Goal: Transaction & Acquisition: Purchase product/service

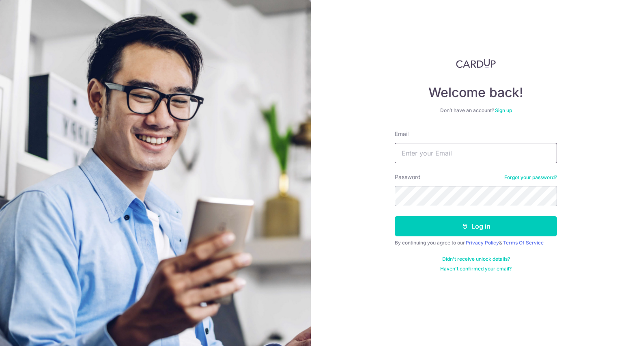
click at [449, 159] on input "Email" at bounding box center [476, 153] width 162 height 20
click at [444, 153] on input "[EMAIL_ADDRESS][DOMAIN_NAME]" at bounding box center [476, 153] width 162 height 20
type input "[EMAIL_ADDRESS][DOMAIN_NAME]"
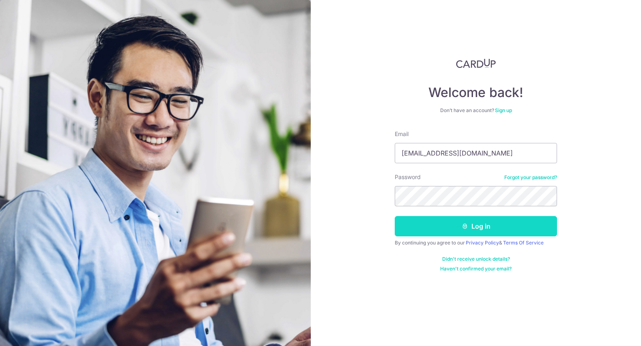
click at [515, 235] on button "Log in" at bounding box center [476, 226] width 162 height 20
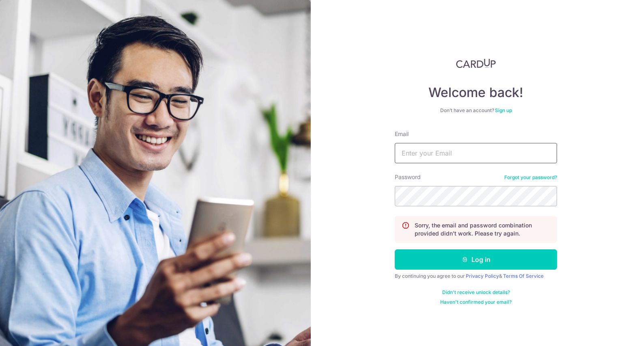
click at [447, 160] on input "Email" at bounding box center [476, 153] width 162 height 20
click at [444, 152] on input "[EMAIL_ADDRESS][DOMAIN_NAME]" at bounding box center [476, 153] width 162 height 20
type input "[EMAIL_ADDRESS][DOMAIN_NAME]"
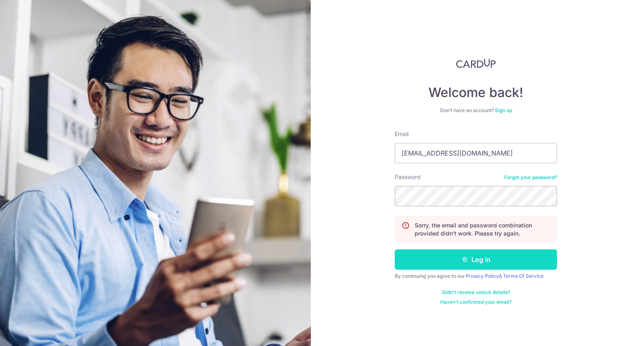
click at [485, 257] on button "Log in" at bounding box center [476, 259] width 162 height 20
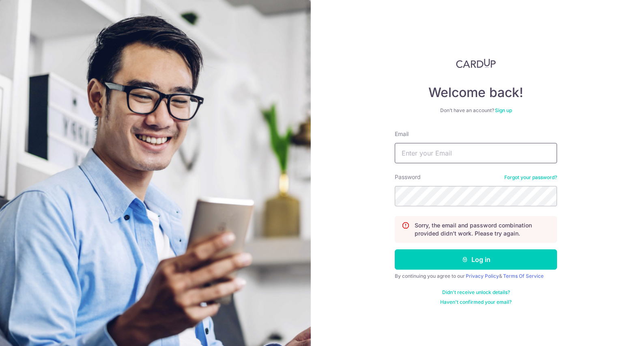
click at [477, 152] on input "Email" at bounding box center [476, 153] width 162 height 20
click at [444, 153] on input "[EMAIL_ADDRESS][DOMAIN_NAME]" at bounding box center [476, 153] width 162 height 20
type input "[EMAIL_ADDRESS][DOMAIN_NAME]"
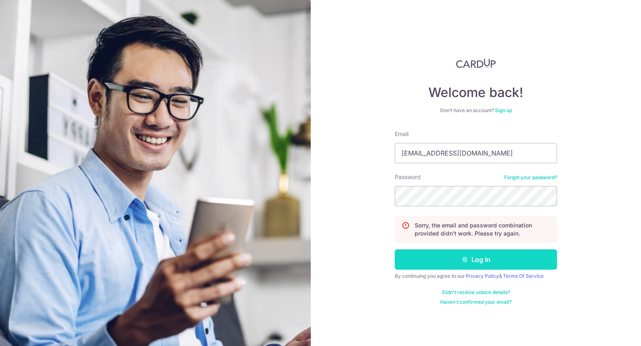
click at [491, 256] on button "Log in" at bounding box center [476, 259] width 162 height 20
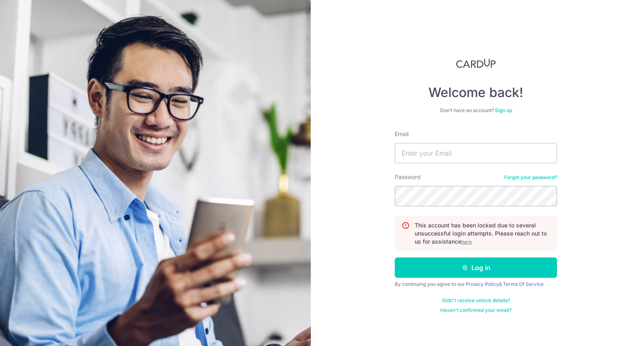
click at [466, 240] on u "here" at bounding box center [466, 241] width 11 height 6
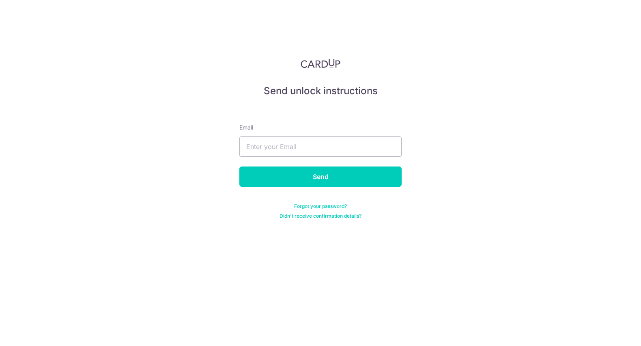
click at [307, 157] on form "Email Send Forgot your password? Didn't receive confirmation details?" at bounding box center [320, 161] width 162 height 115
click at [311, 149] on input "text" at bounding box center [320, 146] width 162 height 20
type input "[EMAIL_ADDRESS][DOMAIN_NAME]"
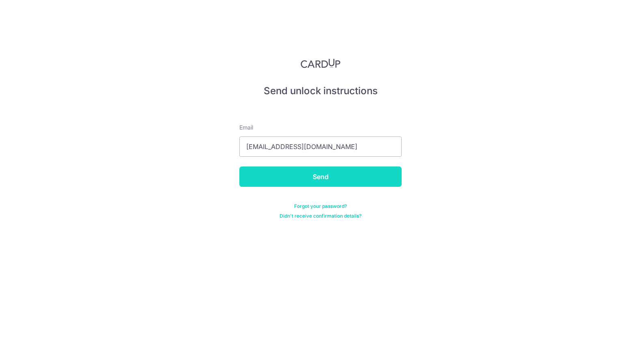
click at [305, 176] on input "Send" at bounding box center [320, 176] width 162 height 20
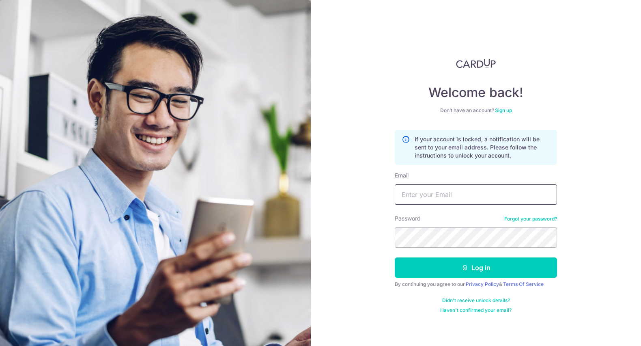
click at [439, 192] on input "Email" at bounding box center [476, 194] width 162 height 20
drag, startPoint x: 444, startPoint y: 196, endPoint x: 445, endPoint y: 180, distance: 15.8
click at [444, 195] on input "celestetankq2@gmail.com" at bounding box center [476, 194] width 162 height 20
type input "celestetankq@gmail.com"
click at [395, 257] on button "Log in" at bounding box center [476, 267] width 162 height 20
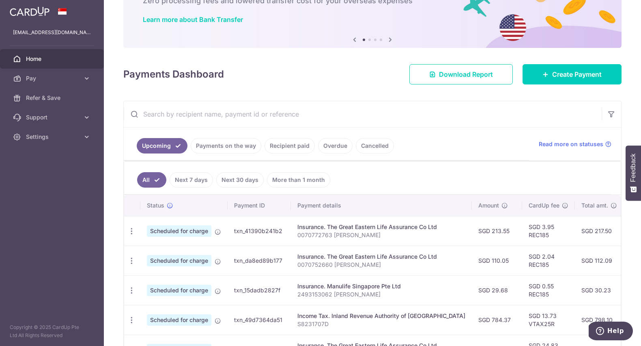
scroll to position [48, 0]
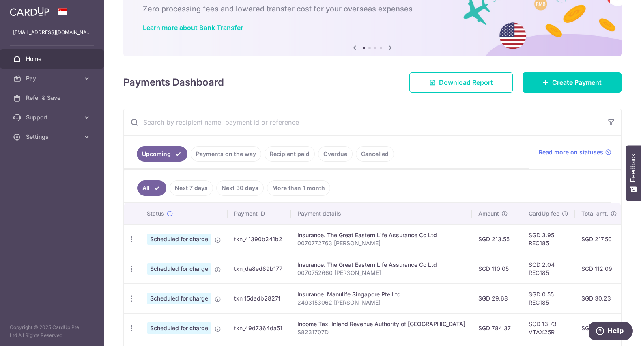
click at [195, 188] on link "Next 7 days" at bounding box center [191, 187] width 43 height 15
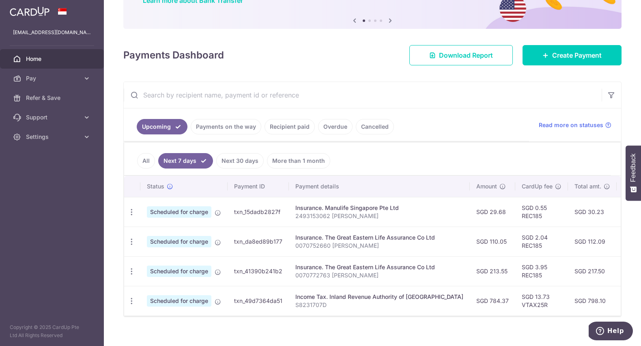
scroll to position [84, 0]
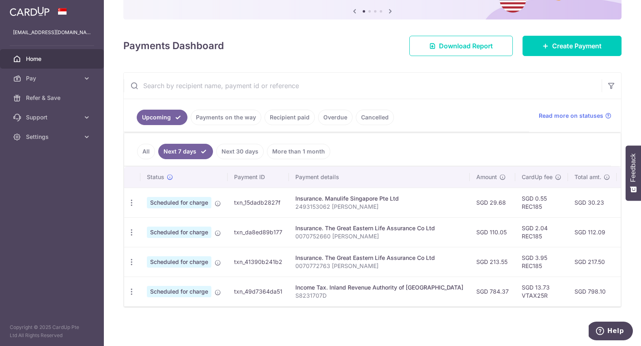
click at [326, 112] on link "Overdue" at bounding box center [335, 116] width 34 height 15
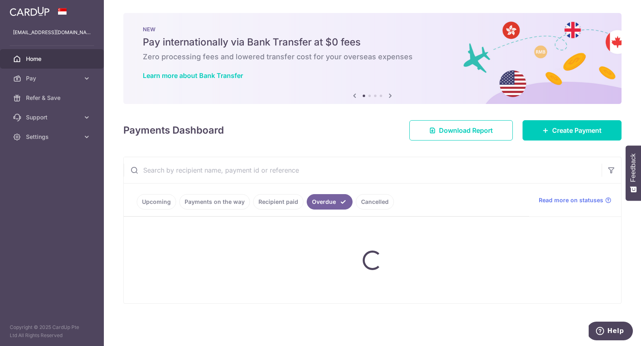
scroll to position [0, 0]
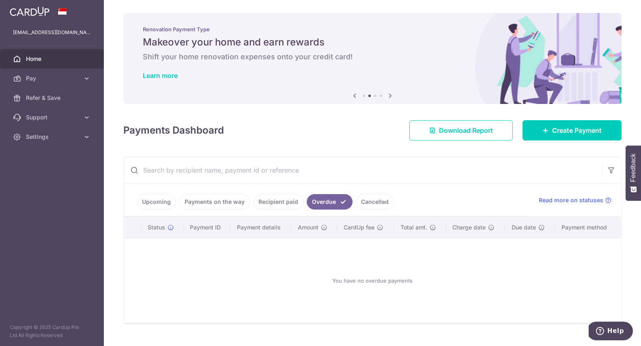
click at [293, 199] on link "Recipient paid" at bounding box center [278, 201] width 50 height 15
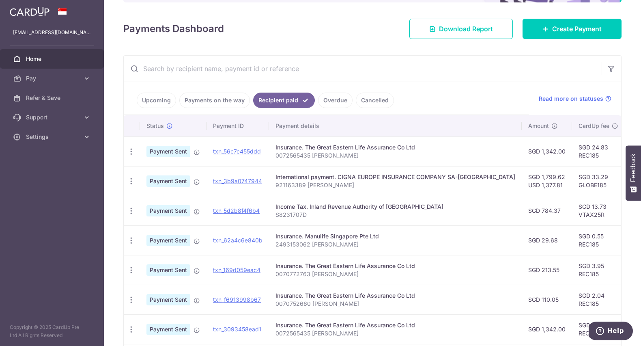
scroll to position [105, 0]
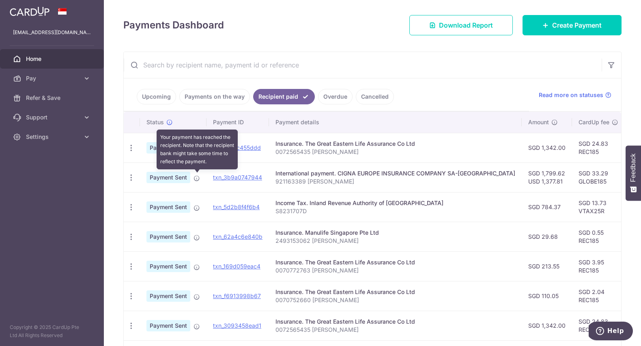
click at [198, 178] on icon at bounding box center [196, 178] width 6 height 6
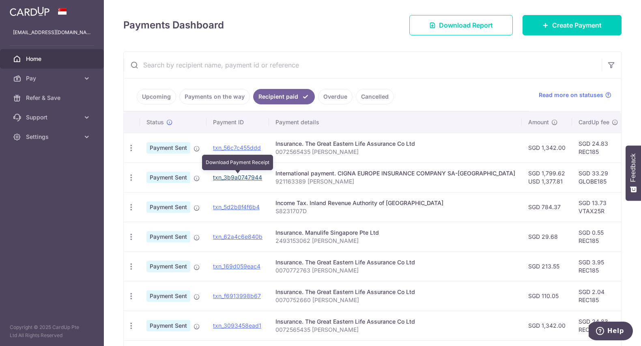
click at [226, 178] on link "txn_3b9a0747944" at bounding box center [237, 177] width 49 height 7
click at [335, 181] on p "921163389 Tan KaiQin" at bounding box center [395, 181] width 240 height 8
click at [376, 180] on p "921163389 Tan KaiQin" at bounding box center [395, 181] width 240 height 8
click at [326, 182] on p "921163389 Tan KaiQin" at bounding box center [395, 181] width 240 height 8
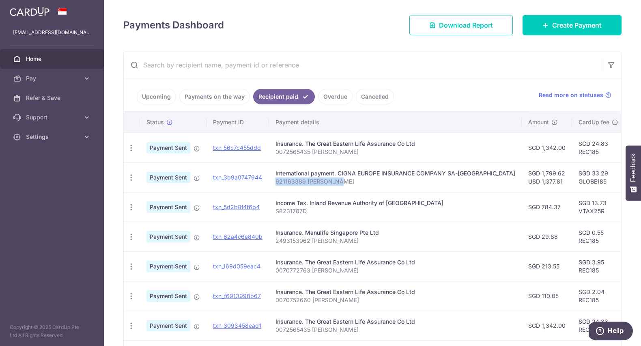
drag, startPoint x: 338, startPoint y: 182, endPoint x: 273, endPoint y: 184, distance: 64.9
click at [273, 184] on td "International payment. CIGNA EUROPE INSURANCE COMPANY SA-NV 921163389 Tan KaiQin" at bounding box center [395, 177] width 253 height 30
copy p "921163389 Tan KaiQin"
click at [546, 28] on icon at bounding box center [545, 25] width 6 height 6
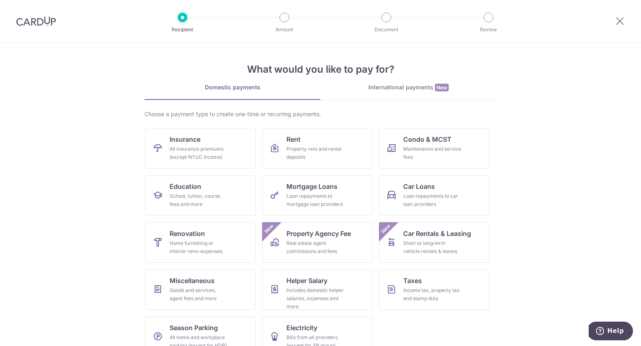
scroll to position [17, 0]
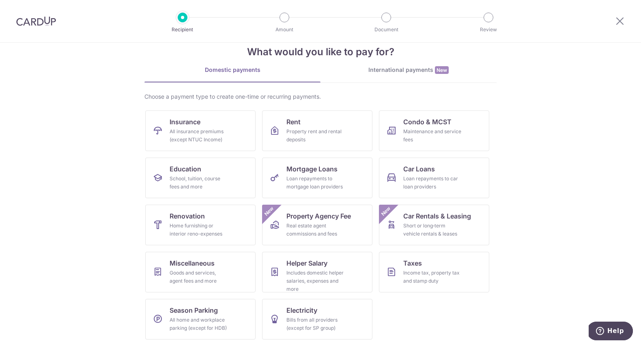
click at [397, 74] on link "International payments New" at bounding box center [408, 74] width 176 height 17
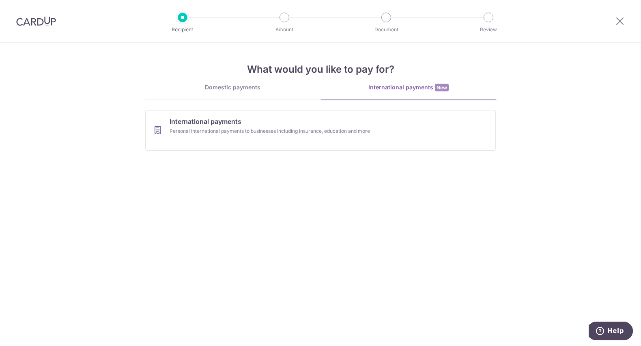
scroll to position [0, 0]
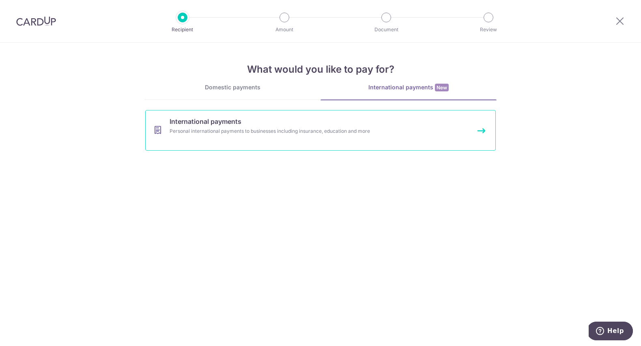
click at [370, 129] on div "Personal international payments to businesses including insurance, education an…" at bounding box center [310, 131] width 280 height 8
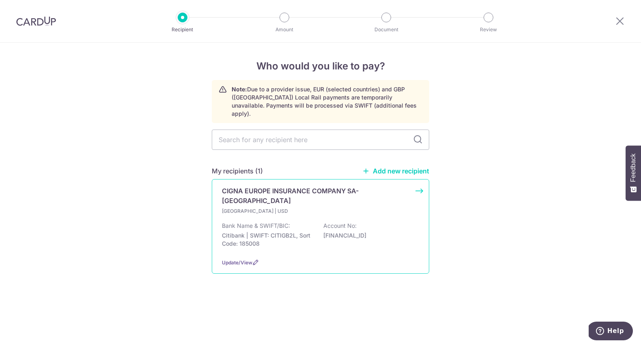
click at [384, 207] on div "[GEOGRAPHIC_DATA] | USD" at bounding box center [320, 211] width 197 height 8
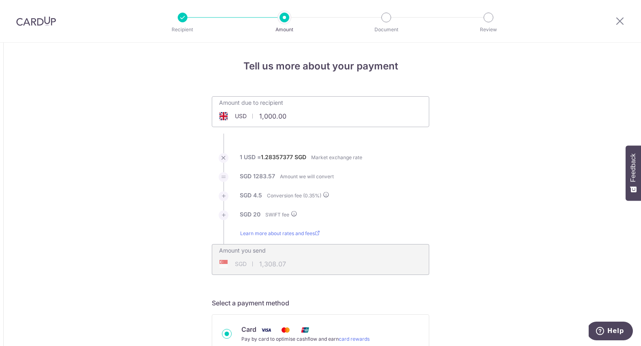
drag, startPoint x: 291, startPoint y: 117, endPoint x: 244, endPoint y: 109, distance: 47.8
click at [244, 109] on input "1,000.00" at bounding box center [274, 116] width 125 height 19
type input "1,377.86"
type input "1,794.77"
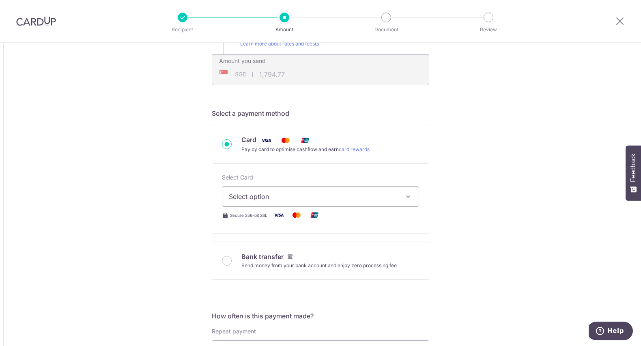
scroll to position [208, 0]
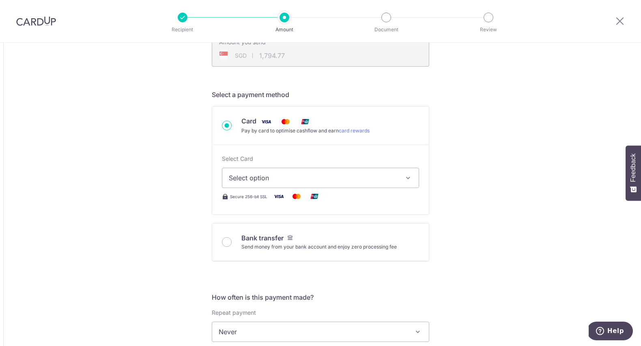
click at [373, 174] on span "Select option" at bounding box center [313, 178] width 169 height 10
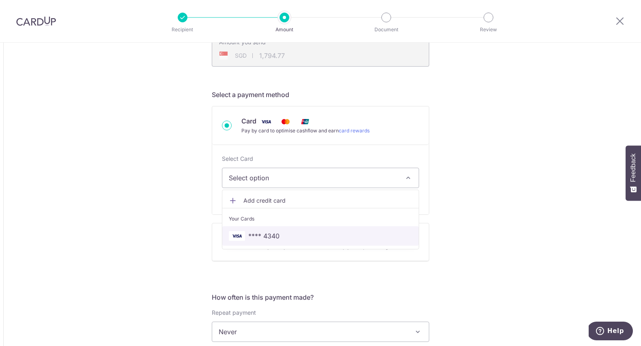
click at [318, 234] on span "**** 4340" at bounding box center [320, 236] width 183 height 10
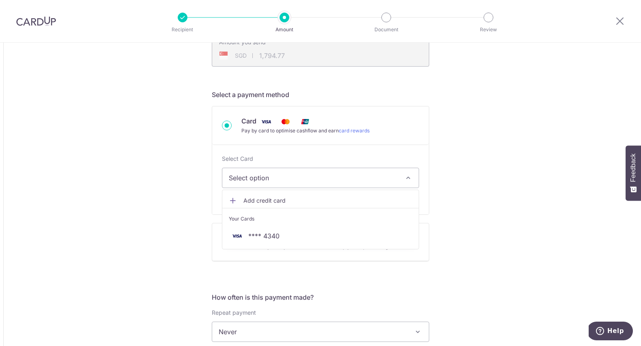
type input "1,377.86"
type input "1,794.76"
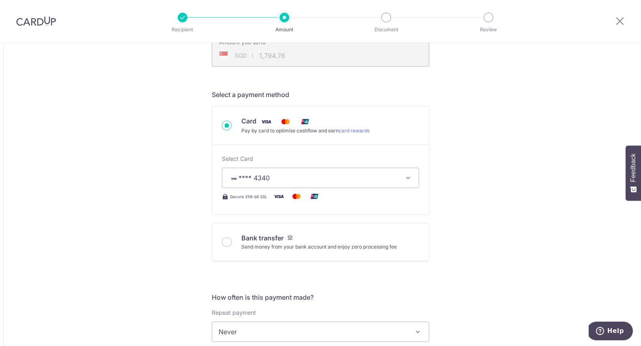
click at [487, 238] on div "Tell us more about your payment Amount due to recipient USD 1,377.86 1377.86 1 …" at bounding box center [320, 323] width 641 height 976
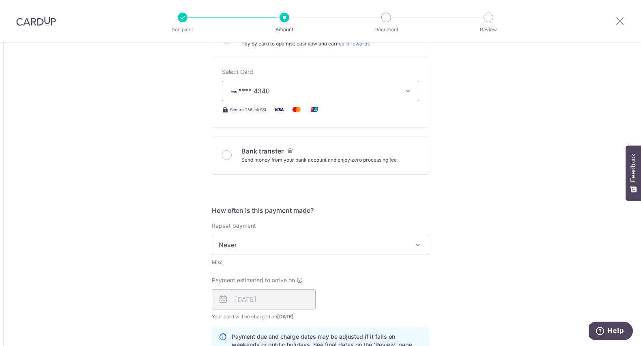
scroll to position [320, 0]
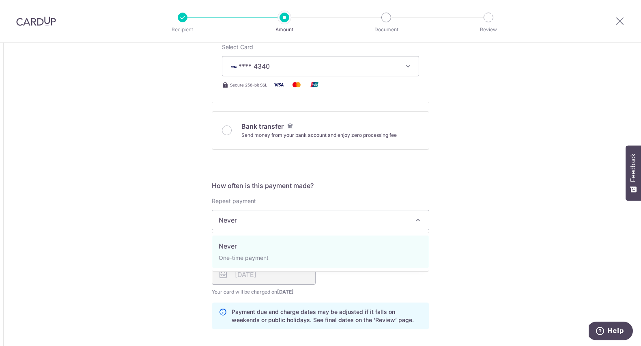
click at [339, 219] on span "Never" at bounding box center [320, 219] width 217 height 19
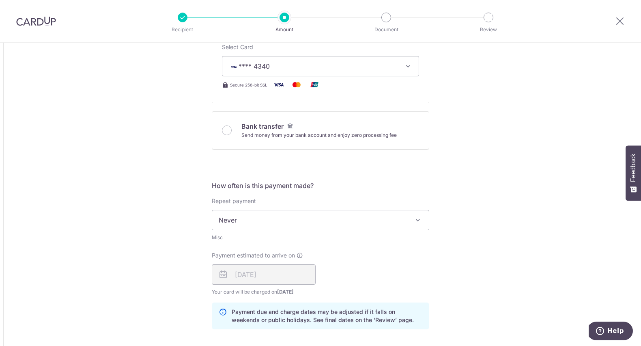
click at [452, 256] on div "Tell us more about your payment Amount due to recipient USD 1,377.86 1377.86 1 …" at bounding box center [320, 211] width 641 height 976
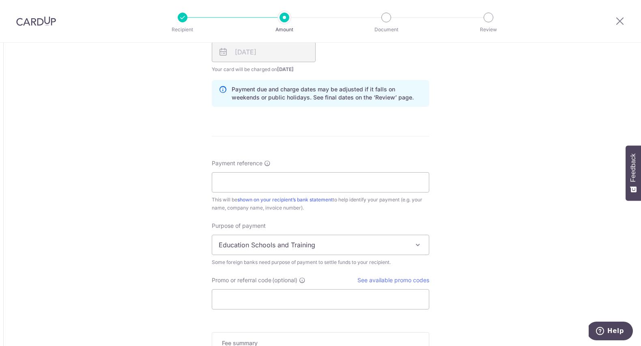
scroll to position [576, 0]
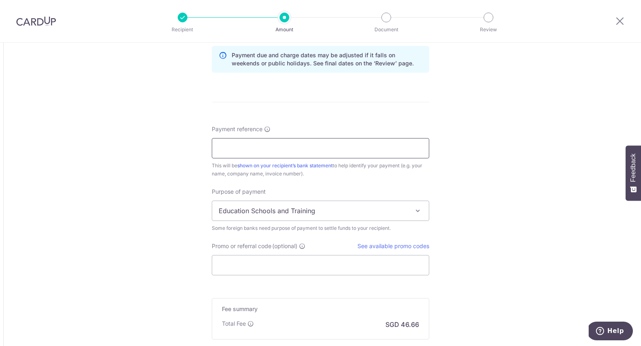
click at [262, 151] on input "Payment reference" at bounding box center [320, 148] width 217 height 20
paste input "921163389 Tan KaiQin"
type input "921163389 Tan KaiQin"
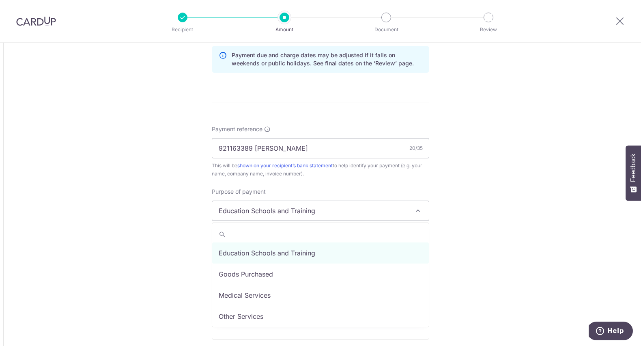
click at [412, 209] on span "Education Schools and Training" at bounding box center [320, 210] width 217 height 20
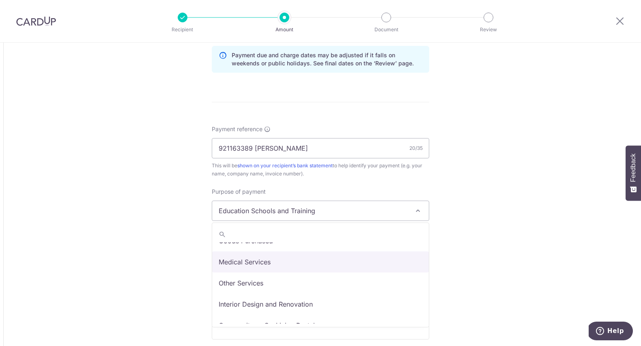
scroll to position [67, 0]
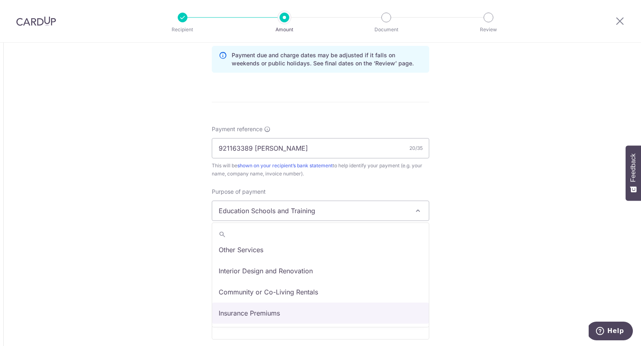
select select "Insurance Premiums"
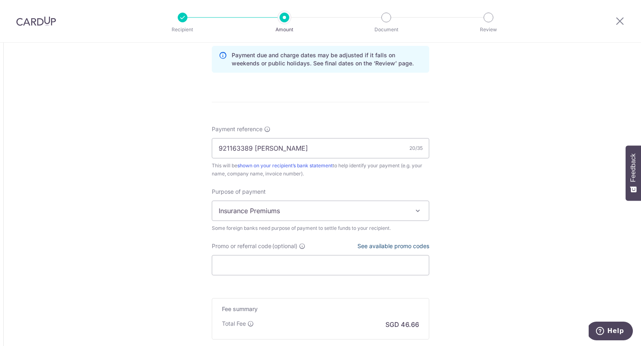
click at [397, 247] on link "See available promo codes" at bounding box center [393, 245] width 72 height 7
click at [256, 262] on input "Promo or referral code (optional)" at bounding box center [320, 265] width 217 height 20
paste input "GLOBE185"
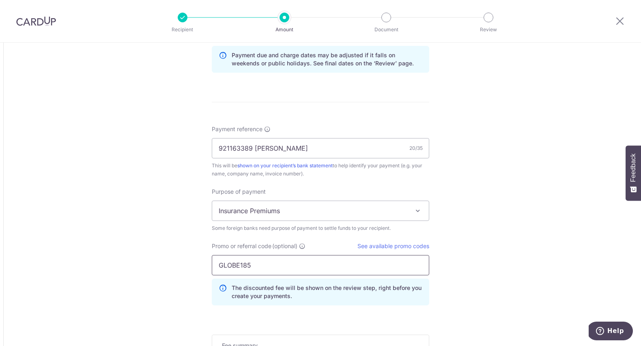
type input "GLOBE185"
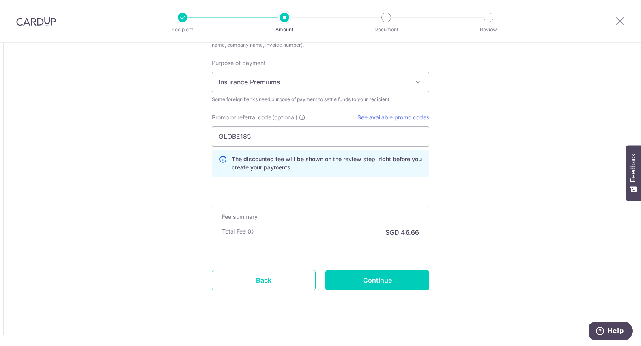
scroll to position [709, 0]
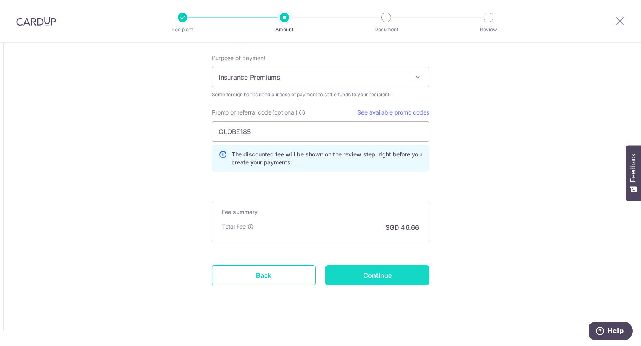
click at [396, 275] on input "Continue" at bounding box center [377, 275] width 104 height 20
type input "Create Schedule"
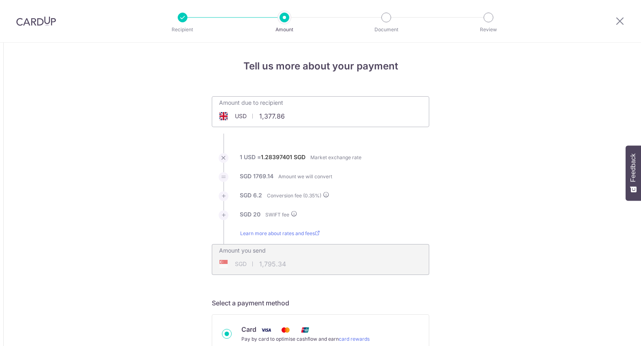
select select "Insurance Premiums"
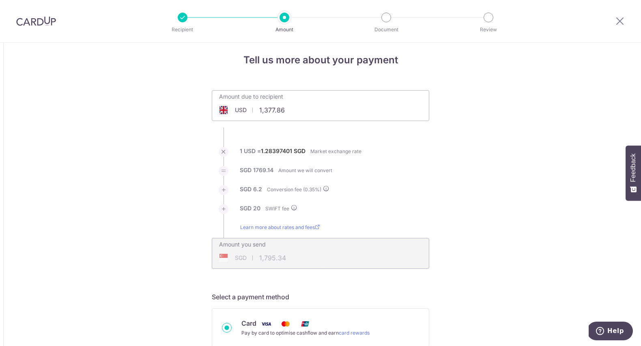
click at [303, 109] on input "1,377.86" at bounding box center [274, 110] width 125 height 19
type input "1,377.91"
type input "1,795.38"
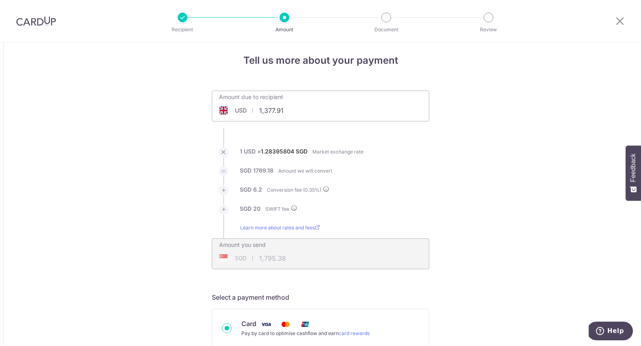
type input "1,377.91"
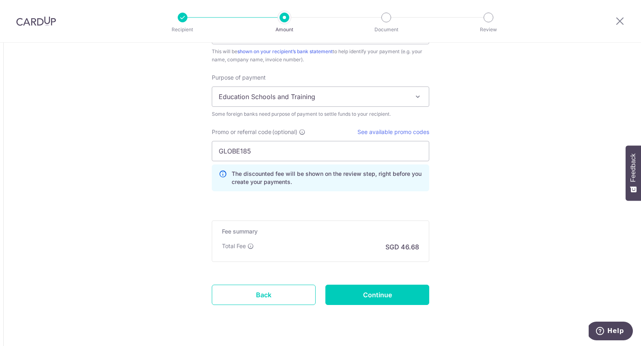
scroll to position [709, 0]
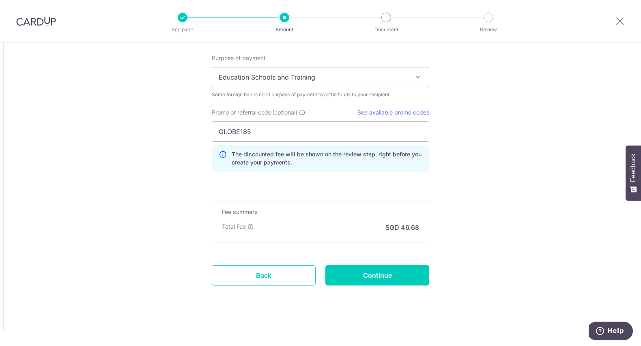
click at [306, 77] on span "Education Schools and Training" at bounding box center [320, 76] width 217 height 19
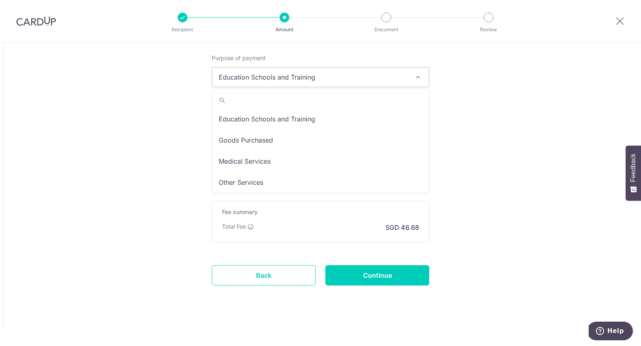
scroll to position [67, 0]
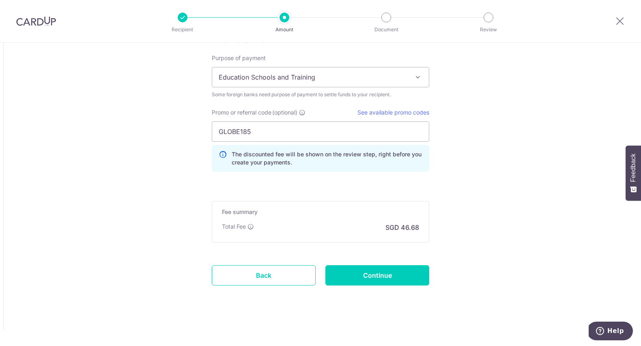
click at [419, 79] on span at bounding box center [418, 77] width 10 height 10
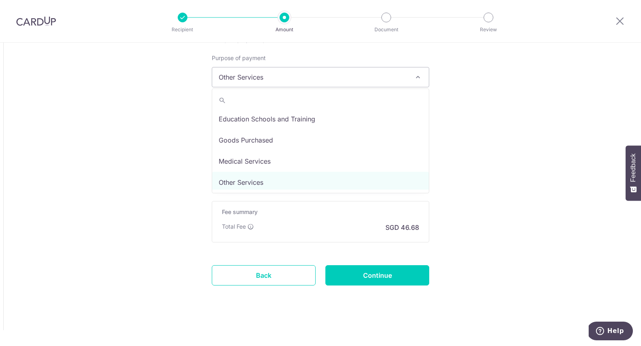
click at [326, 78] on span "Other Services" at bounding box center [320, 76] width 217 height 19
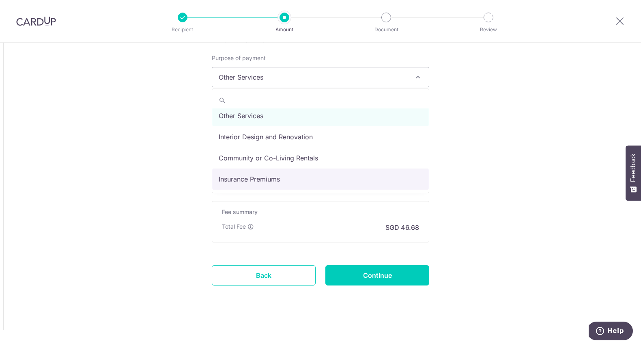
select select "Insurance Premiums"
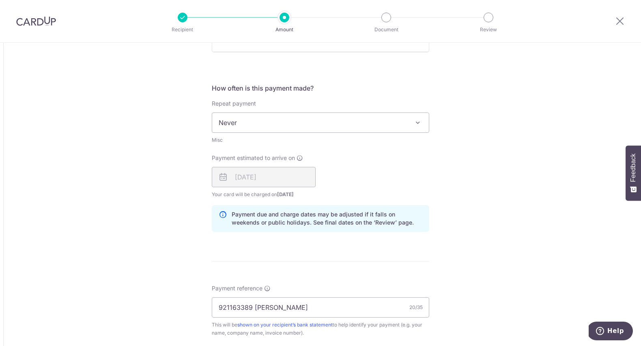
scroll to position [709, 0]
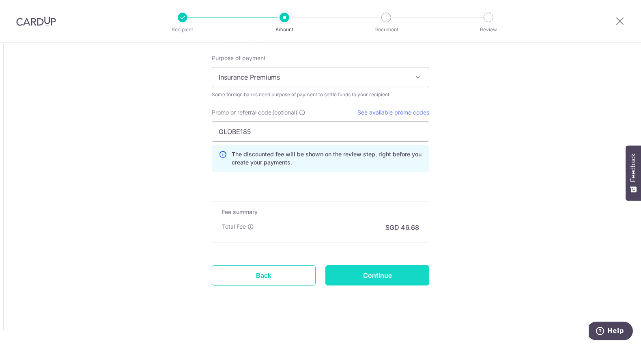
click at [389, 273] on input "Continue" at bounding box center [377, 275] width 104 height 20
type input "Update Schedule"
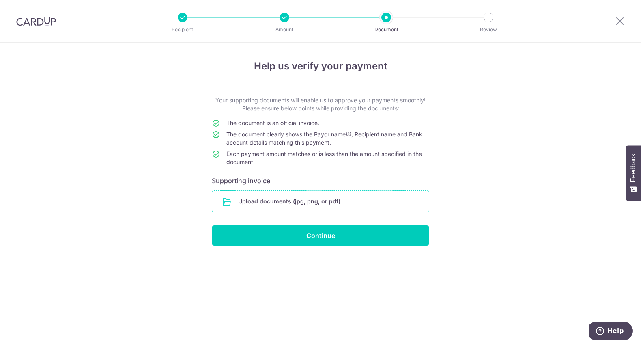
click at [340, 203] on input "file" at bounding box center [320, 201] width 217 height 21
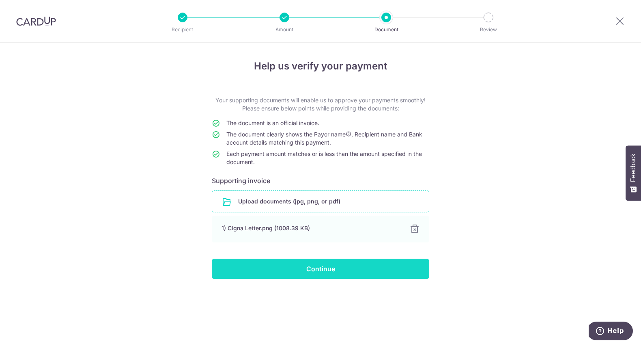
click at [352, 266] on input "Continue" at bounding box center [320, 268] width 217 height 20
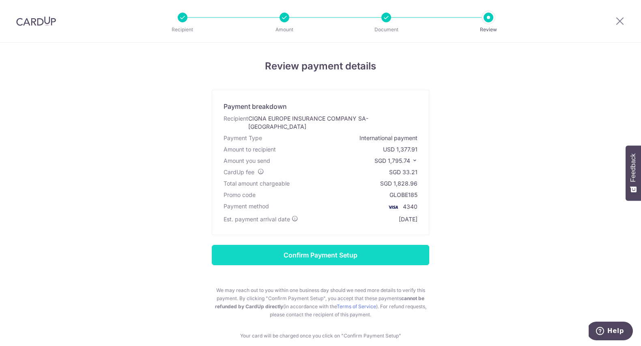
click at [356, 253] on input "Confirm Payment Setup" at bounding box center [320, 255] width 217 height 20
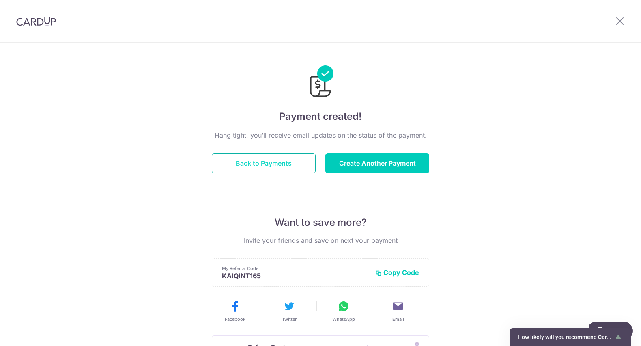
click at [263, 165] on button "Back to Payments" at bounding box center [264, 163] width 104 height 20
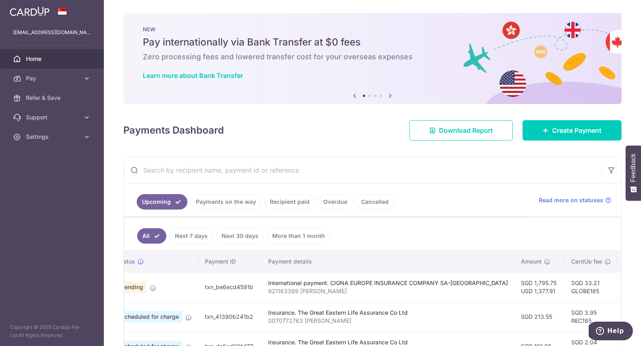
click at [292, 206] on link "Recipient paid" at bounding box center [289, 201] width 50 height 15
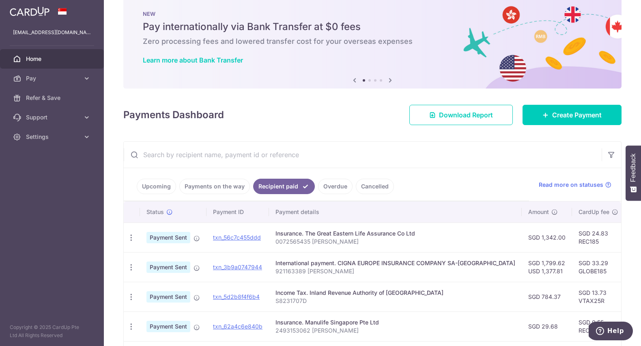
click at [167, 178] on ul "Upcoming Payments on the way Recipient paid Overdue Cancelled" at bounding box center [326, 184] width 405 height 33
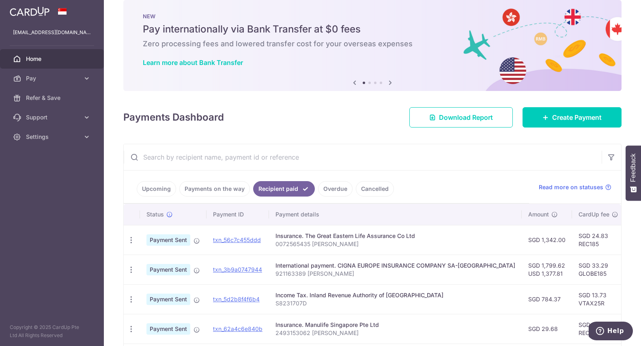
scroll to position [14, 0]
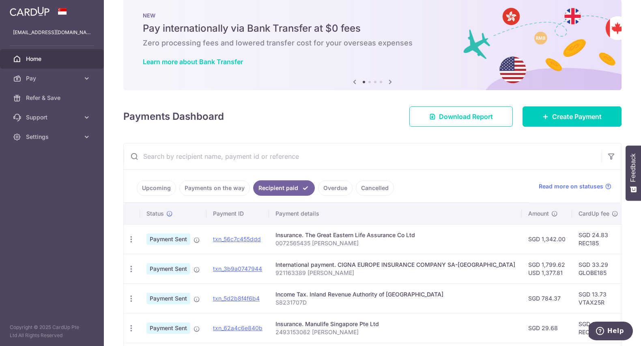
click at [166, 185] on link "Upcoming" at bounding box center [156, 187] width 39 height 15
